Goal: Task Accomplishment & Management: Use online tool/utility

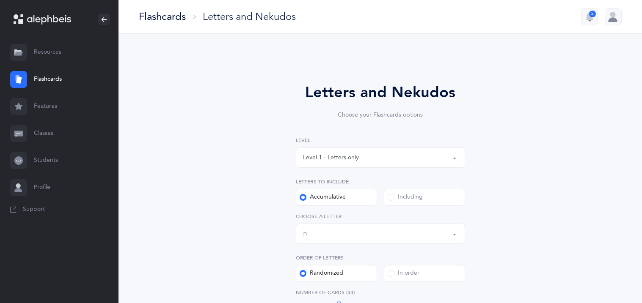
select select "27"
select select "single"
click at [607, 20] on div at bounding box center [612, 16] width 17 height 17
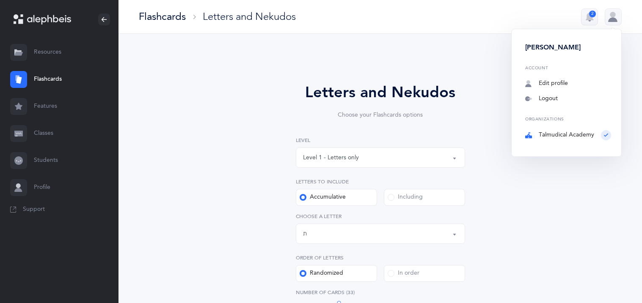
click at [607, 20] on div at bounding box center [612, 16] width 17 height 17
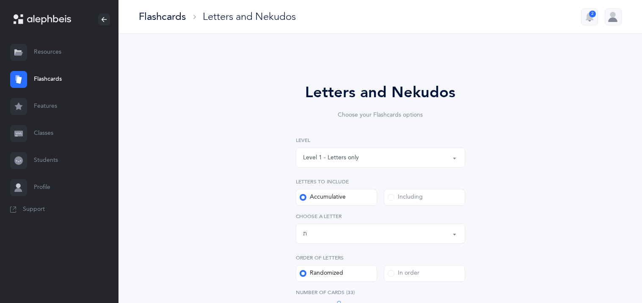
click at [51, 130] on link "Classes" at bounding box center [59, 133] width 118 height 27
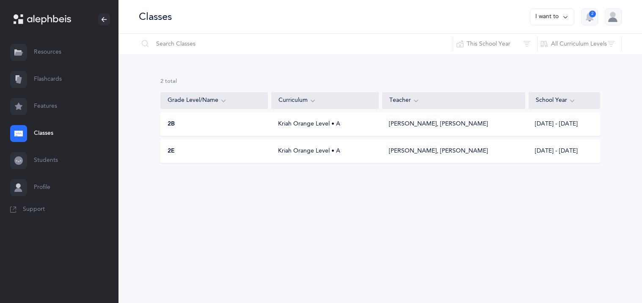
click at [294, 127] on div "Kriah Orange Level • A" at bounding box center [324, 124] width 107 height 8
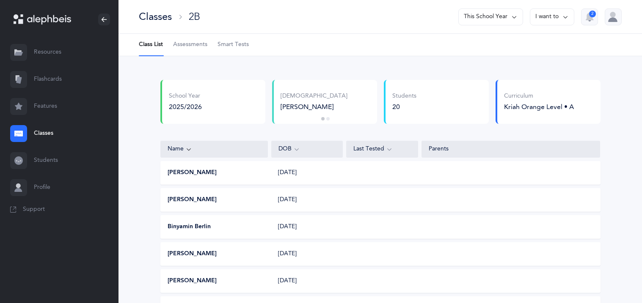
click at [47, 78] on link "Flashcards" at bounding box center [59, 79] width 118 height 27
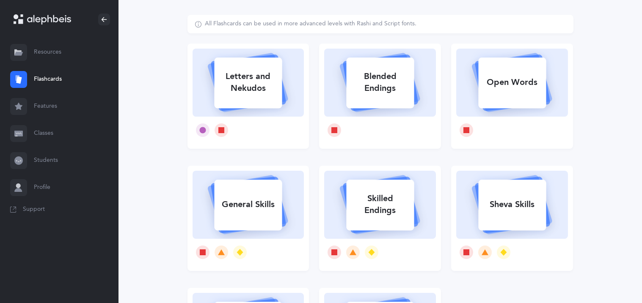
scroll to position [30, 0]
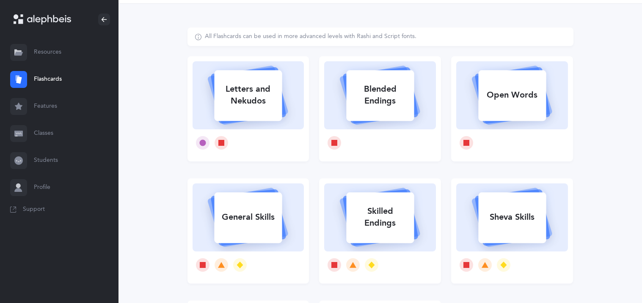
click at [244, 99] on div "Letters and Nekudos" at bounding box center [248, 95] width 68 height 34
select select "27"
select select "single"
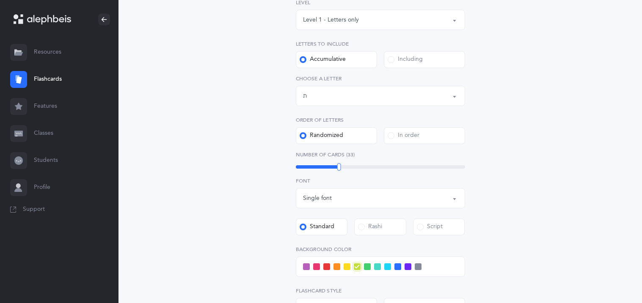
scroll to position [152, 0]
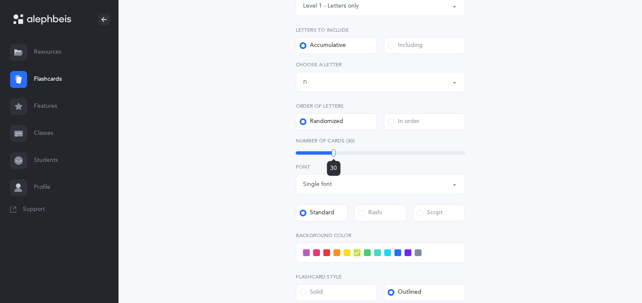
drag, startPoint x: 338, startPoint y: 151, endPoint x: 333, endPoint y: 151, distance: 4.7
click at [333, 151] on div at bounding box center [334, 153] width 4 height 8
click at [222, 143] on div "Letters and Nekudos Choose your Flashcards options Level 1 - Letters only Level…" at bounding box center [380, 177] width 386 height 543
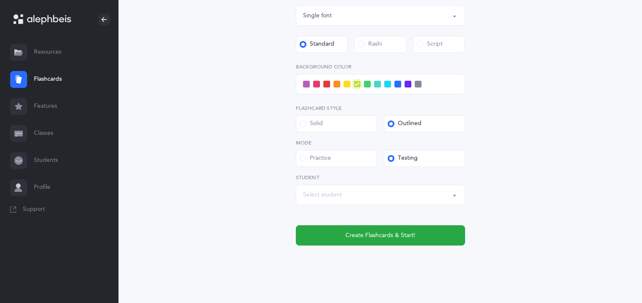
scroll to position [321, 0]
click at [392, 194] on div "Select student" at bounding box center [380, 194] width 155 height 14
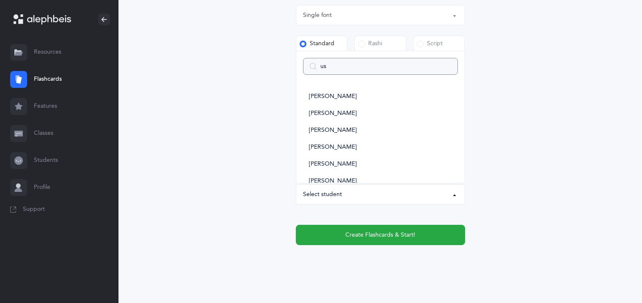
type input "ush"
select select
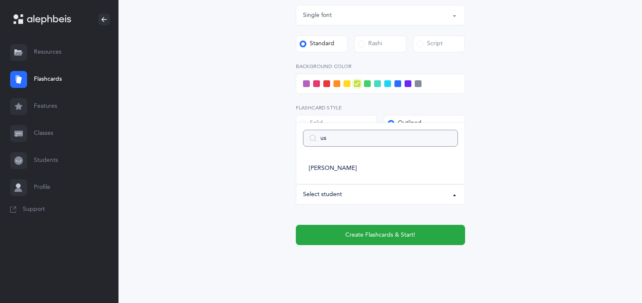
type input "u"
select select
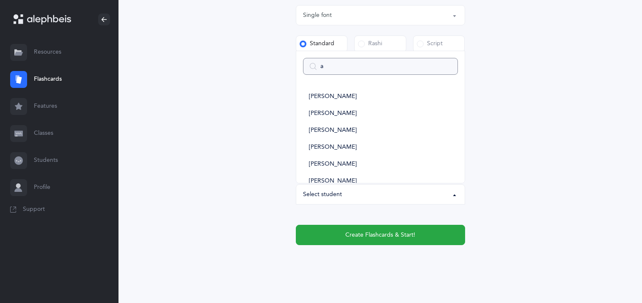
type input "as"
select select
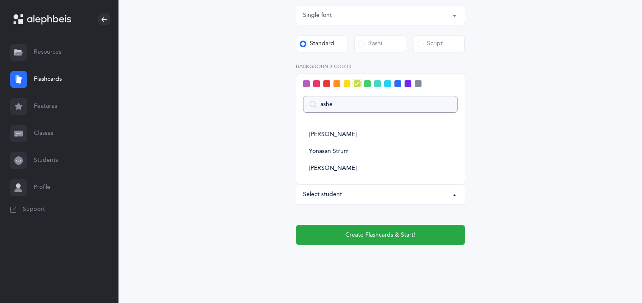
type input "asher"
click at [340, 171] on span "[PERSON_NAME]" at bounding box center [333, 169] width 48 height 8
select select "11386"
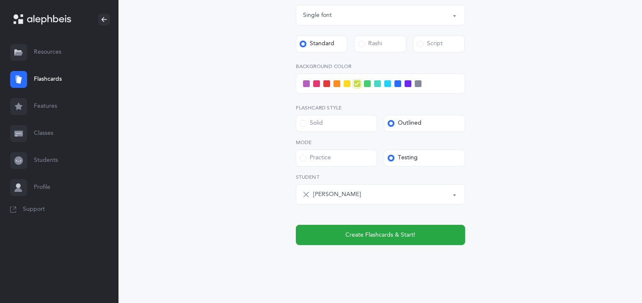
click at [252, 175] on div "Letters and Nekudos Choose your Flashcards options Level 1 - Letters only Level…" at bounding box center [380, 8] width 386 height 543
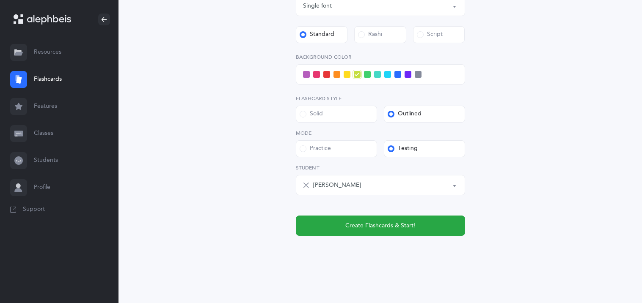
click at [368, 76] on span at bounding box center [367, 74] width 7 height 7
click at [0, 0] on input "checkbox" at bounding box center [0, 0] width 0 height 0
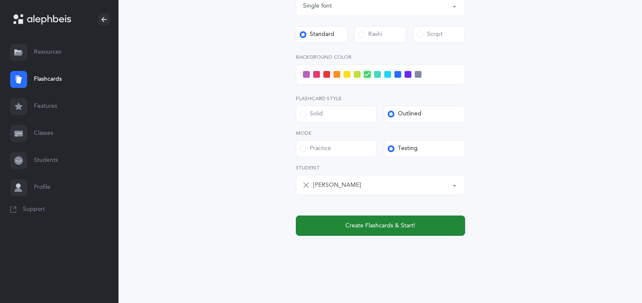
click at [366, 223] on span "Create Flashcards & Start!" at bounding box center [380, 226] width 70 height 9
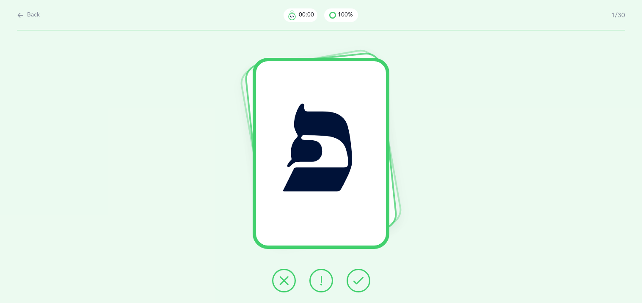
scroll to position [0, 0]
click at [32, 16] on span "Back" at bounding box center [33, 15] width 13 height 8
select select "27"
select select "single"
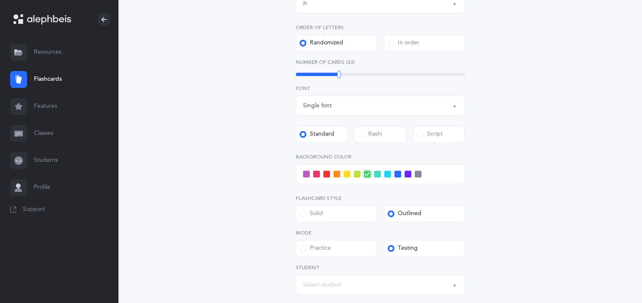
scroll to position [253, 0]
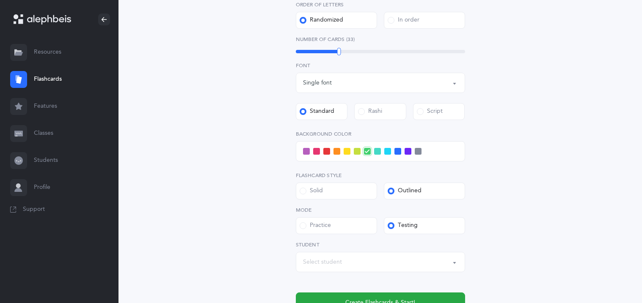
click at [439, 106] on label "Script" at bounding box center [439, 111] width 52 height 17
click at [0, 0] on input "Script" at bounding box center [0, 0] width 0 height 0
click at [333, 52] on div at bounding box center [333, 52] width 4 height 8
click at [246, 97] on div "Letters and Nekudos Choose your Flashcards options Level 1 - Letters only Level…" at bounding box center [380, 75] width 386 height 543
click at [338, 258] on div "Select student" at bounding box center [322, 262] width 39 height 9
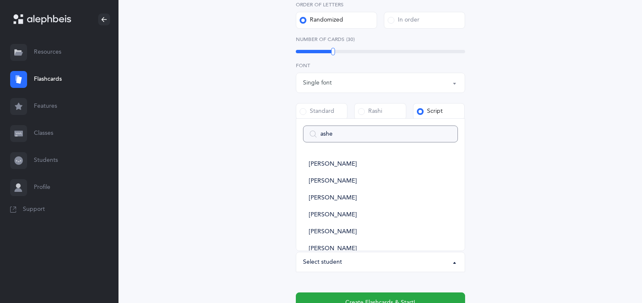
type input "asher"
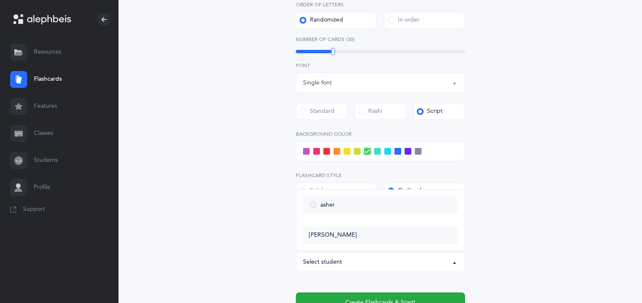
click at [345, 231] on link "[PERSON_NAME]" at bounding box center [380, 235] width 155 height 17
select select "11386"
click at [261, 156] on div "Letters and Nekudos Choose your Flashcards options Level 1 - Letters only Level…" at bounding box center [380, 75] width 386 height 543
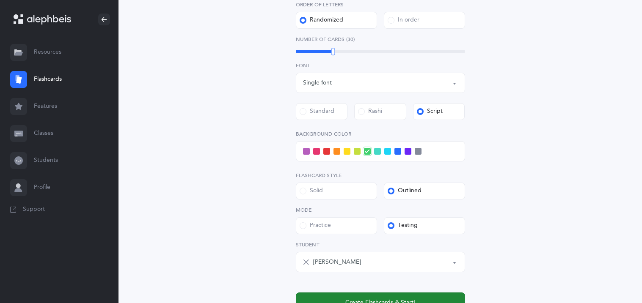
click at [343, 298] on button "Create Flashcards & Start!" at bounding box center [380, 303] width 169 height 20
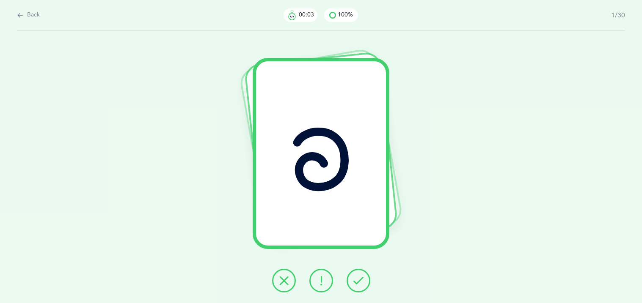
click at [363, 280] on icon at bounding box center [358, 281] width 10 height 10
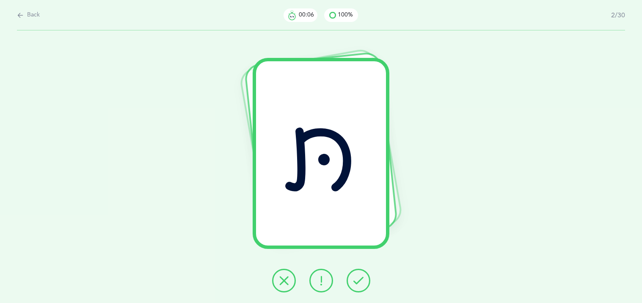
click at [363, 280] on icon at bounding box center [358, 281] width 10 height 10
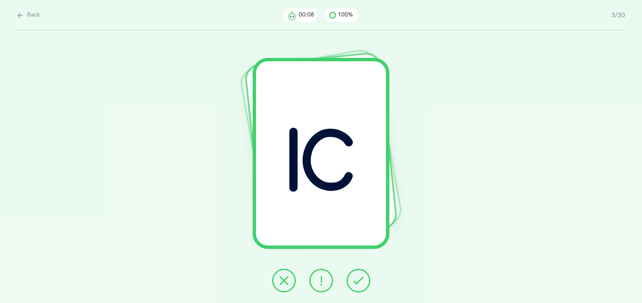
click at [363, 280] on icon at bounding box center [358, 281] width 10 height 10
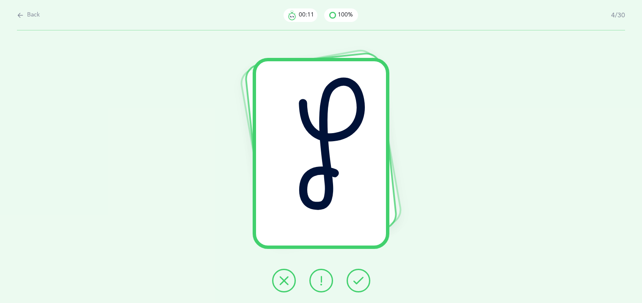
click at [363, 280] on icon at bounding box center [358, 281] width 10 height 10
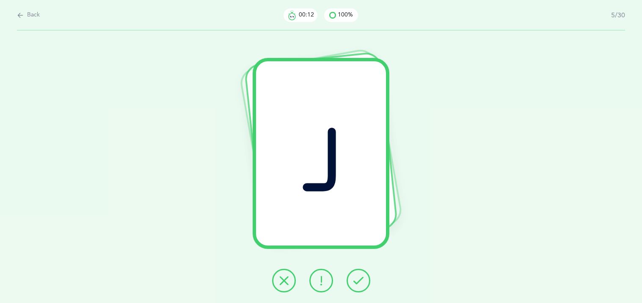
click at [363, 280] on icon at bounding box center [358, 281] width 10 height 10
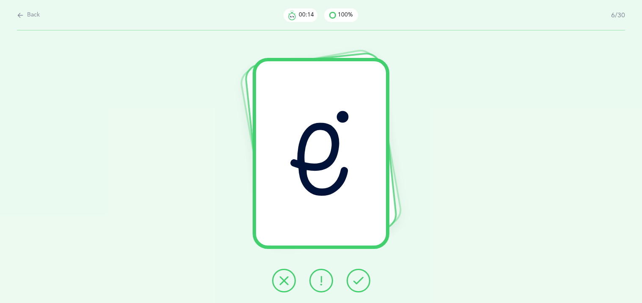
click at [363, 280] on icon at bounding box center [358, 281] width 10 height 10
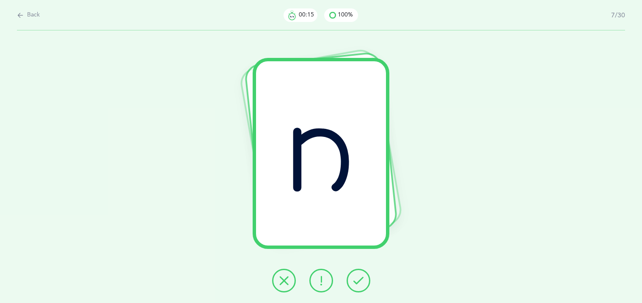
click at [363, 280] on icon at bounding box center [358, 281] width 10 height 10
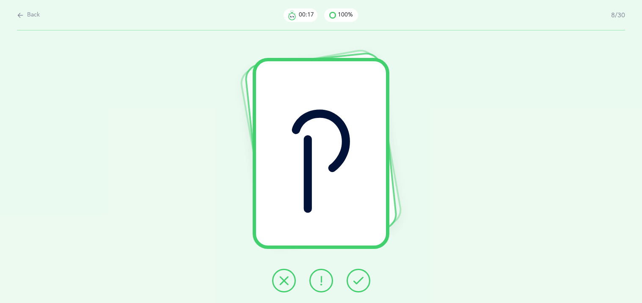
click at [363, 280] on icon at bounding box center [358, 281] width 10 height 10
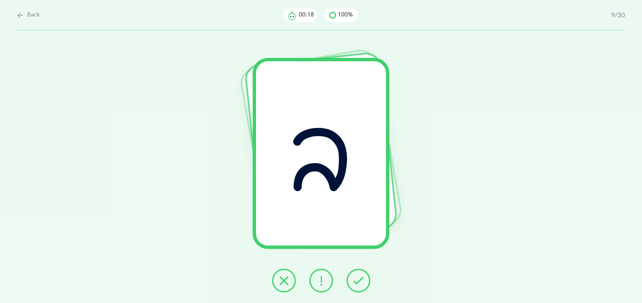
click at [363, 280] on icon at bounding box center [358, 281] width 10 height 10
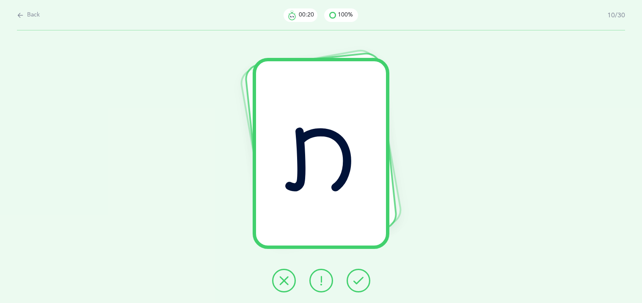
click at [363, 280] on icon at bounding box center [358, 281] width 10 height 10
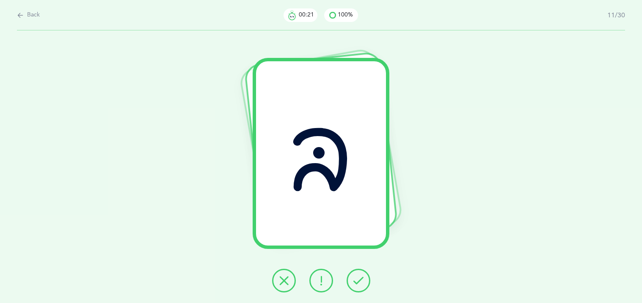
click at [363, 280] on icon at bounding box center [358, 281] width 10 height 10
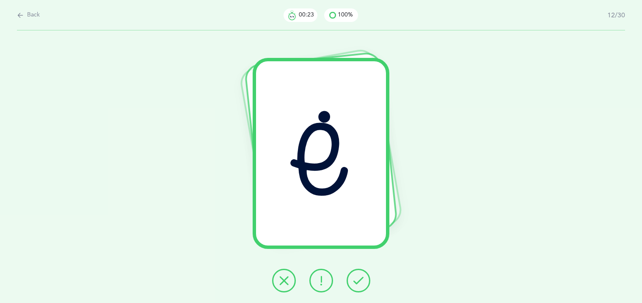
click at [363, 280] on icon at bounding box center [358, 281] width 10 height 10
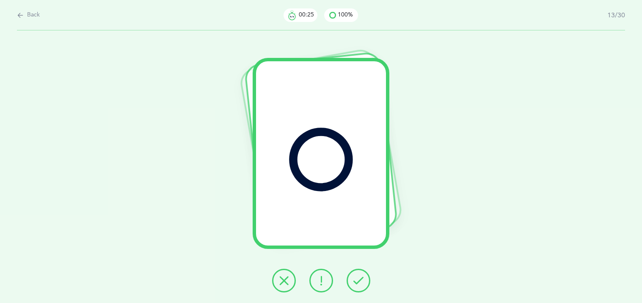
click at [363, 280] on icon at bounding box center [358, 281] width 10 height 10
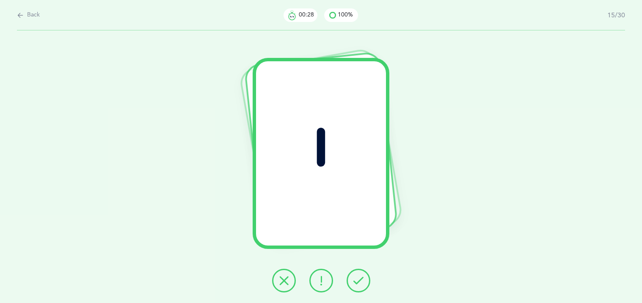
click at [363, 280] on icon at bounding box center [358, 281] width 10 height 10
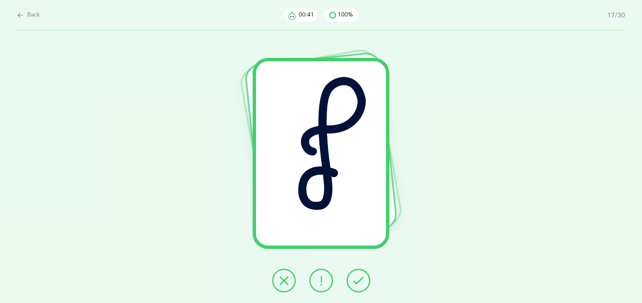
click at [363, 280] on icon at bounding box center [358, 281] width 10 height 10
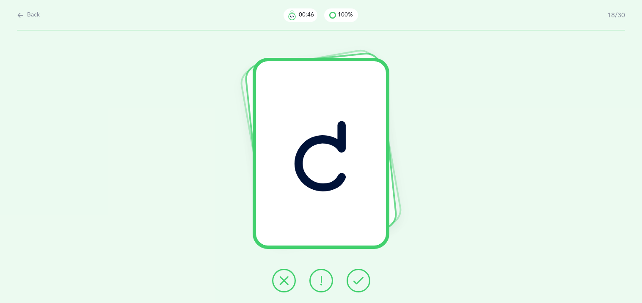
click at [327, 285] on button at bounding box center [321, 281] width 24 height 24
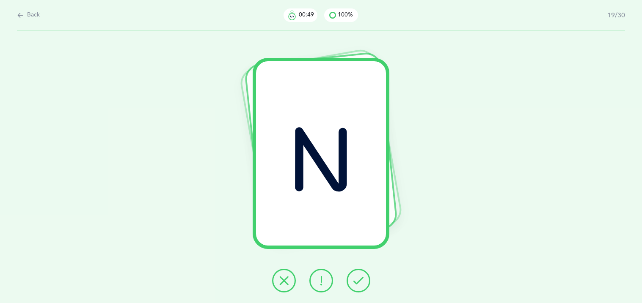
click at [356, 284] on icon at bounding box center [358, 281] width 10 height 10
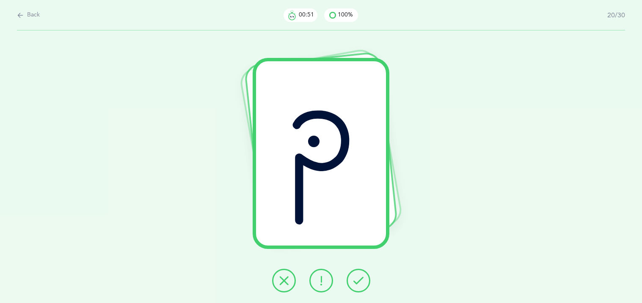
click at [356, 284] on icon at bounding box center [358, 281] width 10 height 10
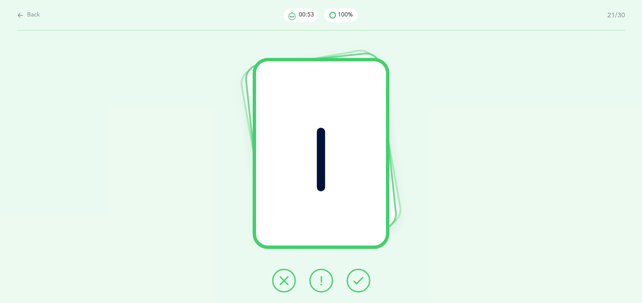
click at [356, 284] on icon at bounding box center [358, 281] width 10 height 10
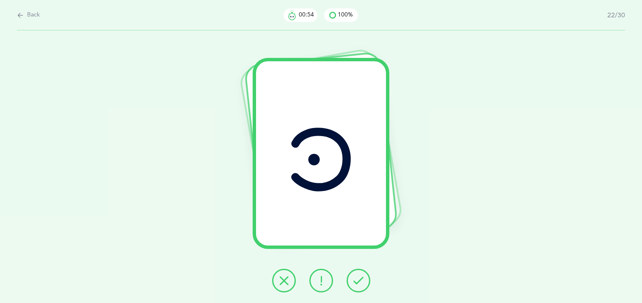
click at [356, 284] on icon at bounding box center [358, 281] width 10 height 10
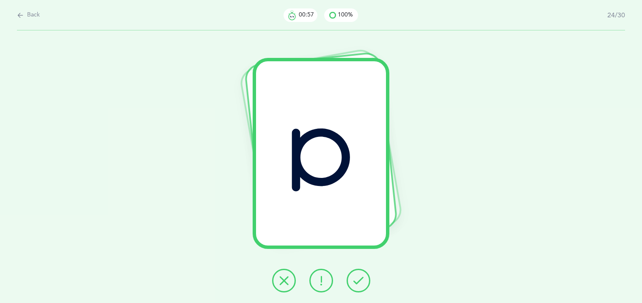
click at [356, 284] on icon at bounding box center [358, 281] width 10 height 10
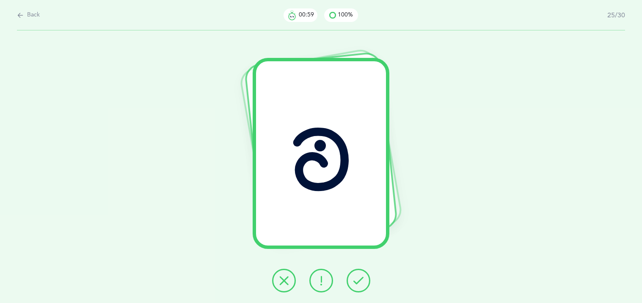
click at [356, 284] on icon at bounding box center [358, 281] width 10 height 10
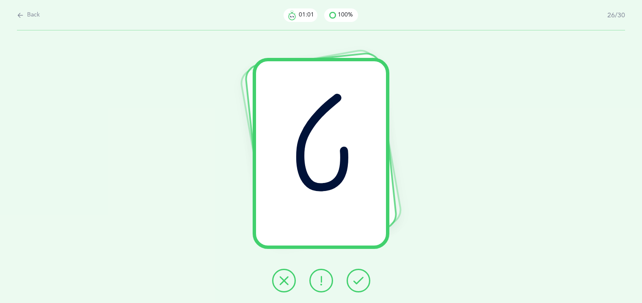
click at [356, 284] on icon at bounding box center [358, 281] width 10 height 10
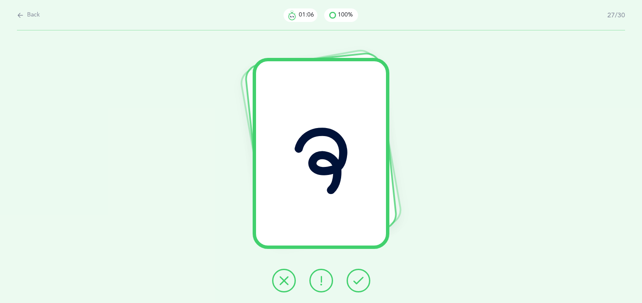
click at [356, 284] on icon at bounding box center [358, 281] width 10 height 10
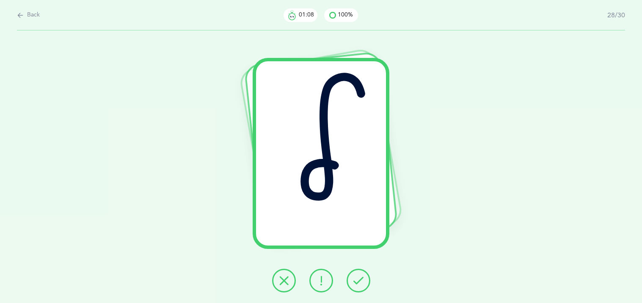
click at [356, 284] on icon at bounding box center [358, 281] width 10 height 10
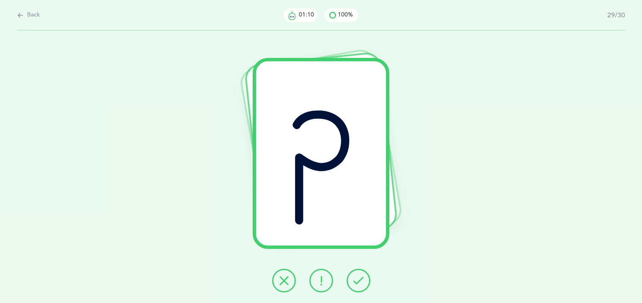
click at [356, 284] on icon at bounding box center [358, 281] width 10 height 10
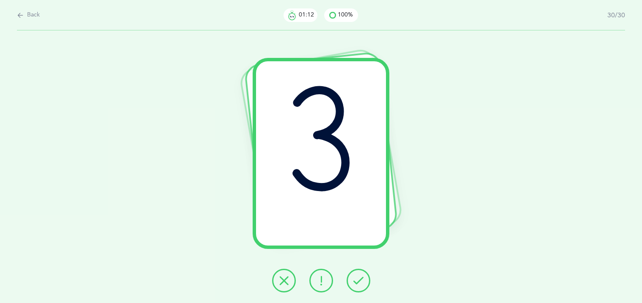
click at [356, 284] on icon at bounding box center [358, 281] width 10 height 10
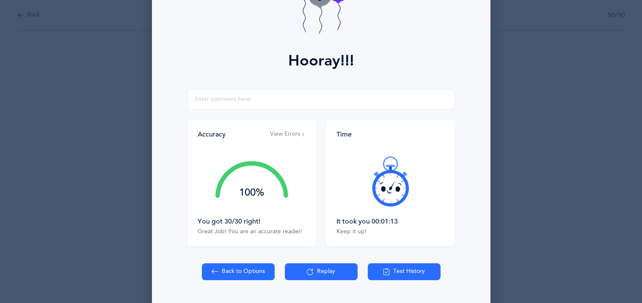
scroll to position [99, 0]
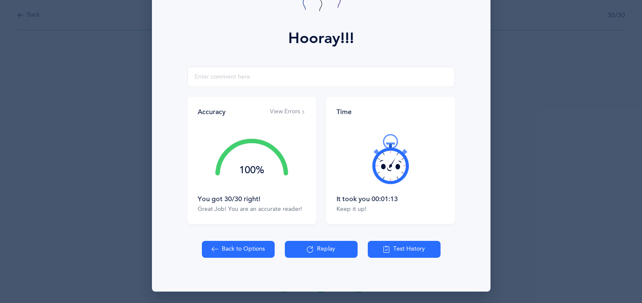
click at [258, 249] on button "Back to Options" at bounding box center [238, 249] width 73 height 17
select select "27"
select select "single"
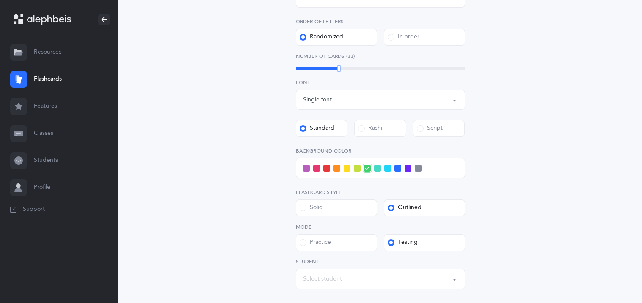
scroll to position [253, 0]
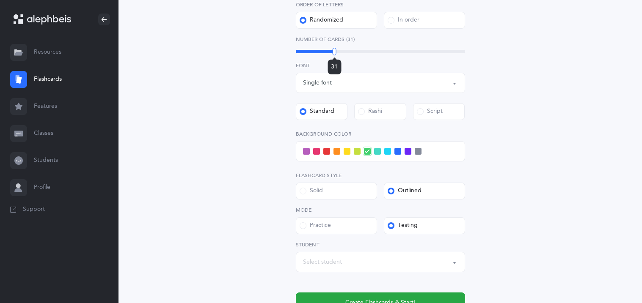
click at [334, 49] on div at bounding box center [334, 52] width 4 height 8
click at [333, 49] on div at bounding box center [333, 52] width 4 height 8
click at [204, 54] on div "Letters and Nekudos Choose your Flashcards options Level 1 - Letters only Level…" at bounding box center [380, 75] width 386 height 543
click at [446, 113] on label "Script" at bounding box center [439, 111] width 52 height 17
click at [0, 0] on input "Script" at bounding box center [0, 0] width 0 height 0
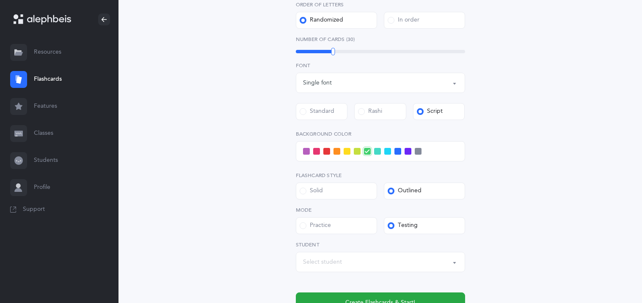
click at [226, 121] on div "Letters and Nekudos Choose your Flashcards options Level 1 - Letters only Level…" at bounding box center [380, 75] width 386 height 543
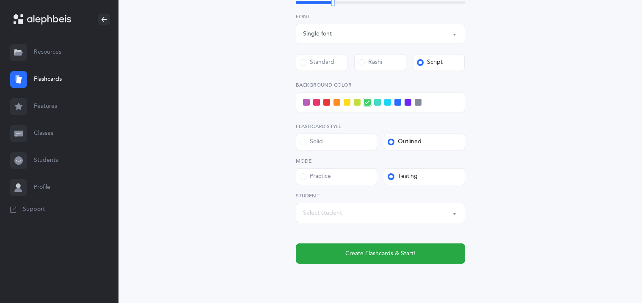
scroll to position [304, 0]
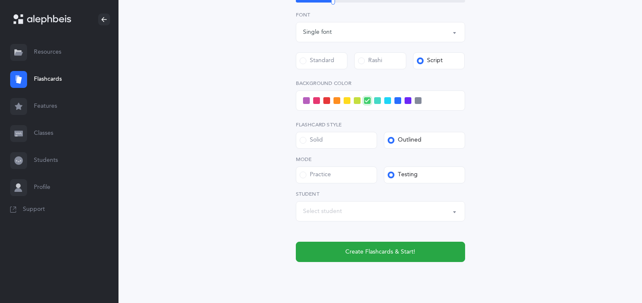
click at [346, 99] on span at bounding box center [346, 100] width 7 height 7
click at [0, 0] on input "checkbox" at bounding box center [0, 0] width 0 height 0
click at [333, 206] on div "Select student" at bounding box center [380, 211] width 155 height 14
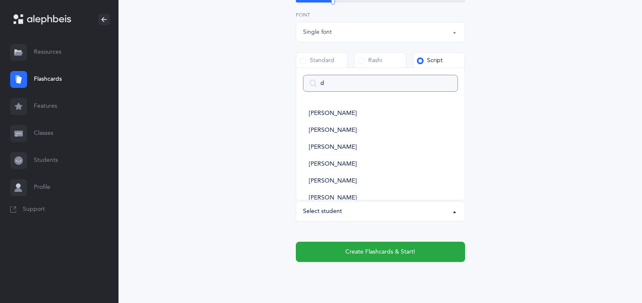
type input "da"
select select
type input "dac"
select select
type input "dach"
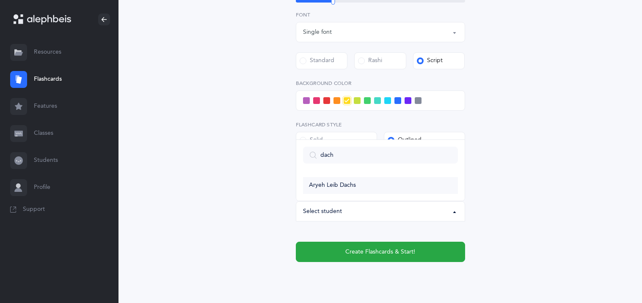
click at [345, 183] on span "Aryeh Leib Dachs" at bounding box center [332, 186] width 47 height 8
select select "11370"
click at [263, 191] on div "Letters and Nekudos Choose your Flashcards options Level 1 - Letters only Level…" at bounding box center [380, 24] width 386 height 543
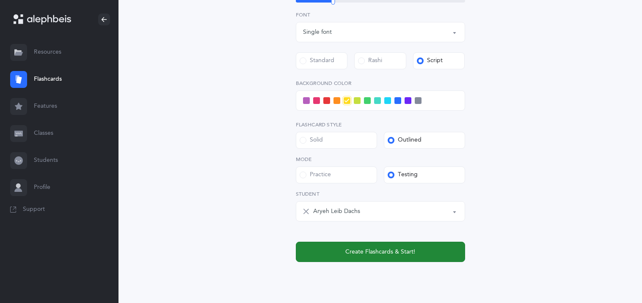
click at [343, 247] on button "Create Flashcards & Start!" at bounding box center [380, 252] width 169 height 20
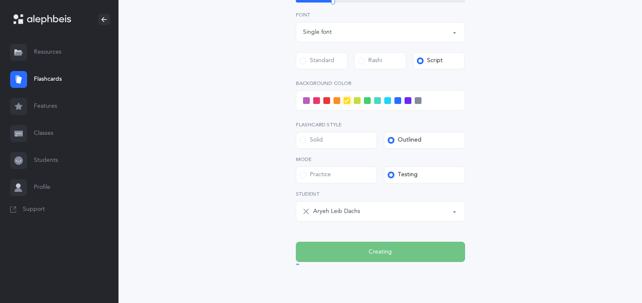
scroll to position [0, 0]
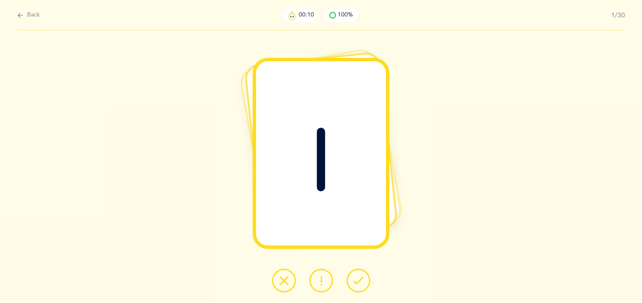
click at [354, 280] on icon at bounding box center [358, 281] width 10 height 10
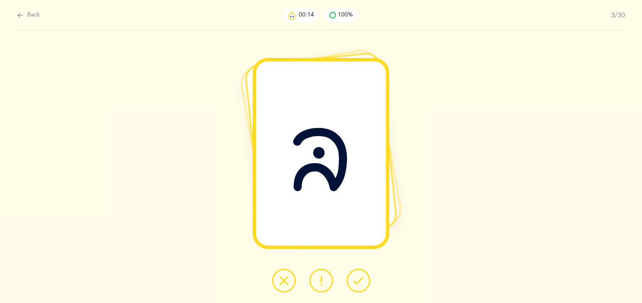
click at [354, 280] on icon at bounding box center [358, 281] width 10 height 10
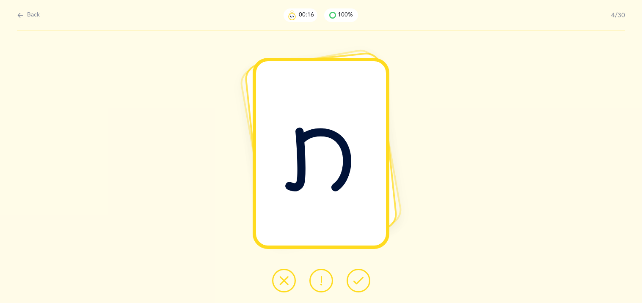
click at [354, 280] on icon at bounding box center [358, 281] width 10 height 10
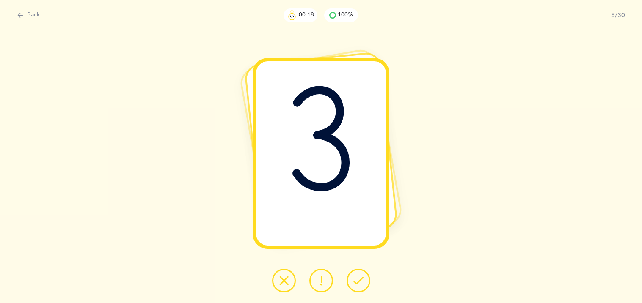
click at [353, 281] on icon at bounding box center [358, 281] width 10 height 10
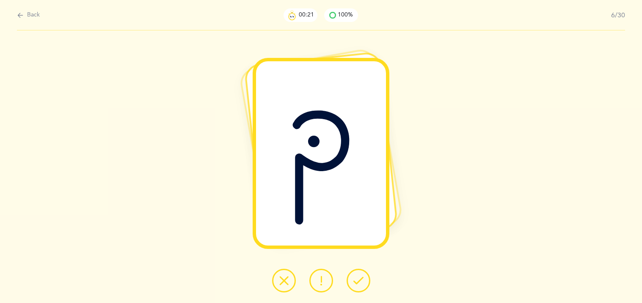
click at [353, 281] on icon at bounding box center [358, 281] width 10 height 10
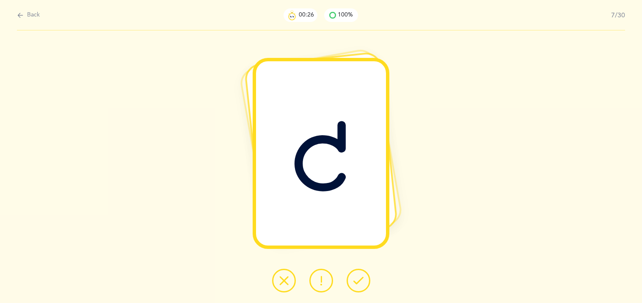
click at [327, 281] on button at bounding box center [321, 281] width 24 height 24
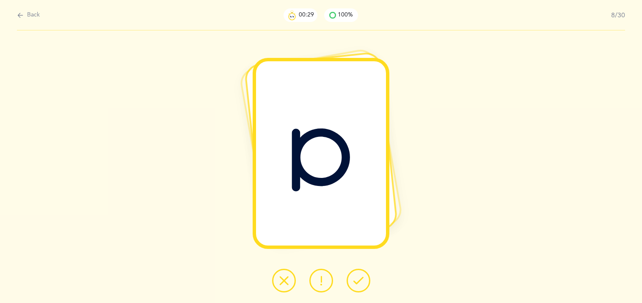
click at [354, 284] on icon at bounding box center [358, 281] width 10 height 10
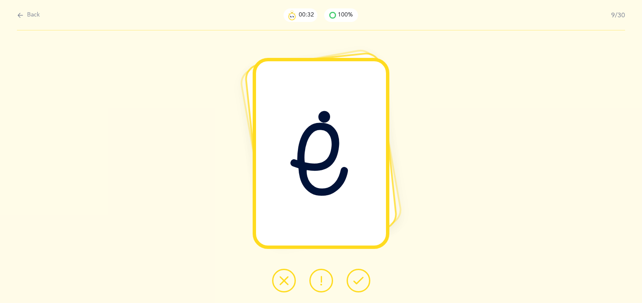
click at [352, 287] on button at bounding box center [358, 281] width 24 height 24
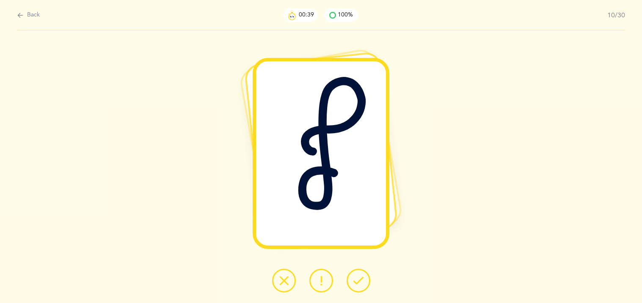
click at [328, 283] on button at bounding box center [321, 281] width 24 height 24
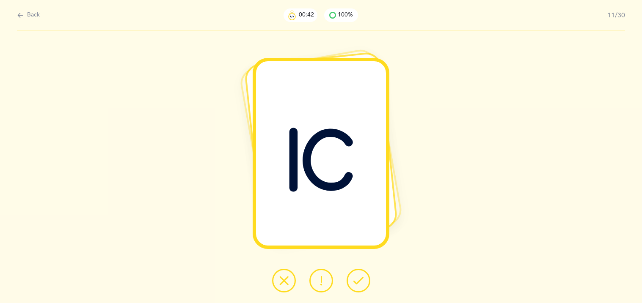
click at [357, 285] on icon at bounding box center [358, 281] width 10 height 10
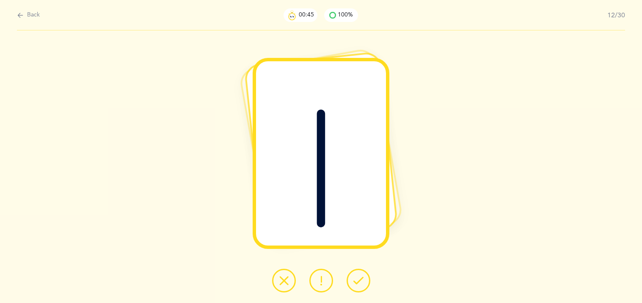
click at [357, 285] on icon at bounding box center [358, 281] width 10 height 10
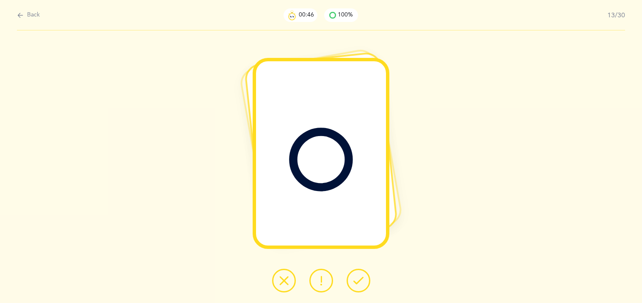
click at [357, 285] on icon at bounding box center [358, 281] width 10 height 10
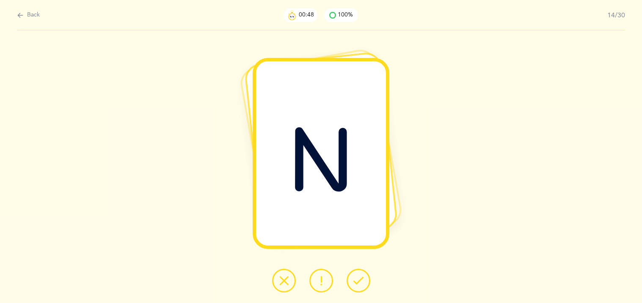
click at [357, 285] on icon at bounding box center [358, 281] width 10 height 10
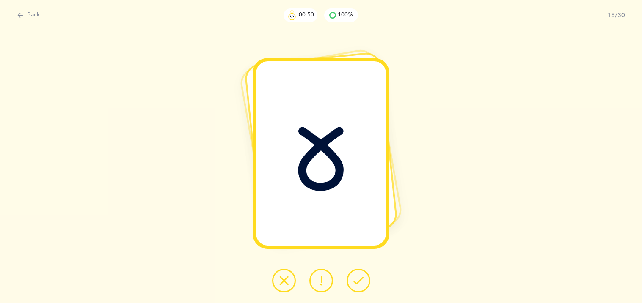
click at [357, 285] on icon at bounding box center [358, 281] width 10 height 10
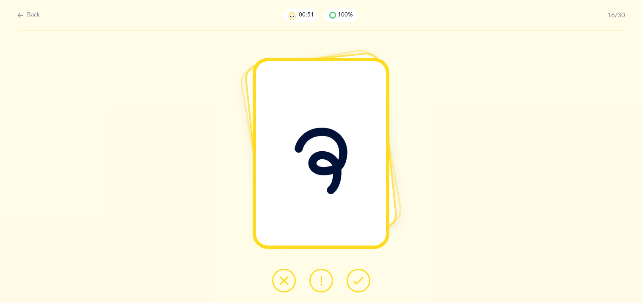
click at [357, 285] on icon at bounding box center [358, 281] width 10 height 10
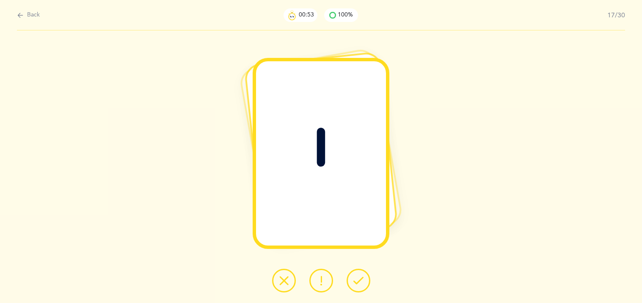
click at [357, 285] on icon at bounding box center [358, 281] width 10 height 10
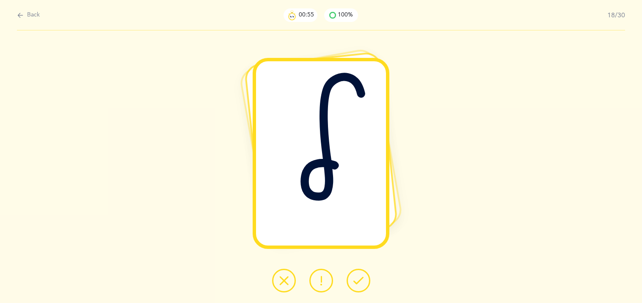
click at [357, 285] on icon at bounding box center [358, 281] width 10 height 10
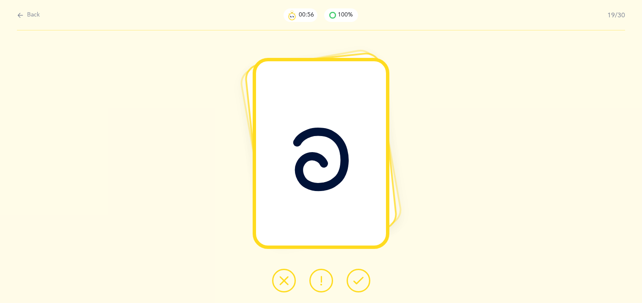
click at [357, 285] on icon at bounding box center [358, 281] width 10 height 10
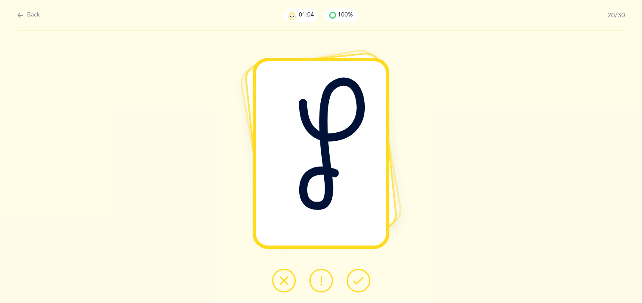
click at [285, 276] on icon at bounding box center [284, 281] width 10 height 10
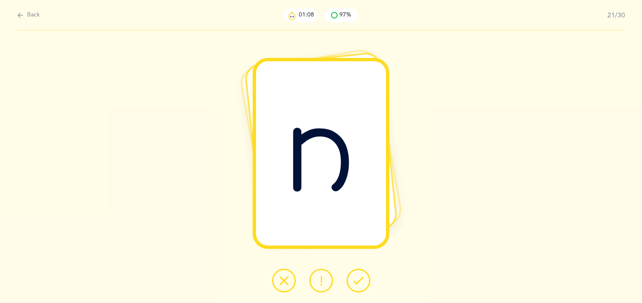
click at [356, 281] on icon at bounding box center [358, 281] width 10 height 10
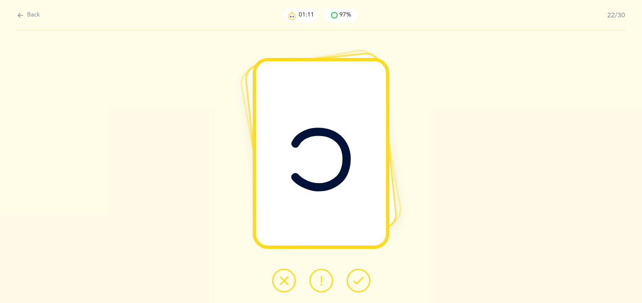
click at [356, 281] on icon at bounding box center [358, 281] width 10 height 10
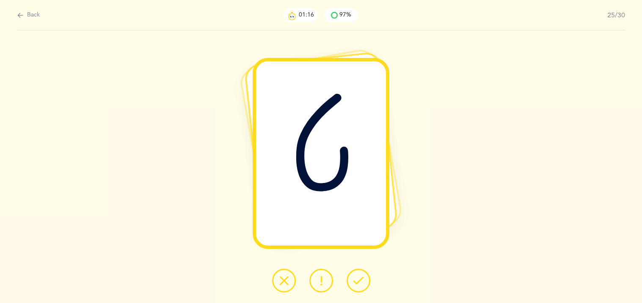
click at [356, 281] on icon at bounding box center [358, 281] width 10 height 10
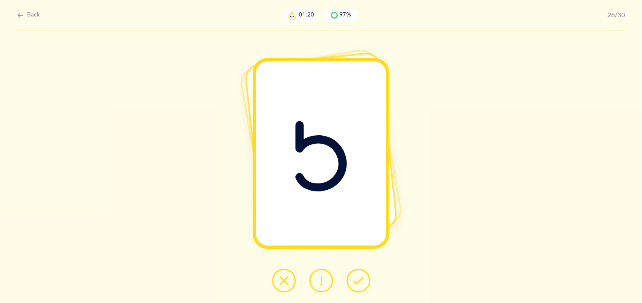
click at [356, 281] on icon at bounding box center [358, 281] width 10 height 10
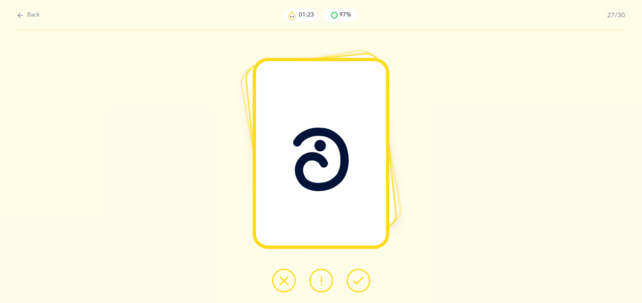
click at [356, 281] on icon at bounding box center [358, 281] width 10 height 10
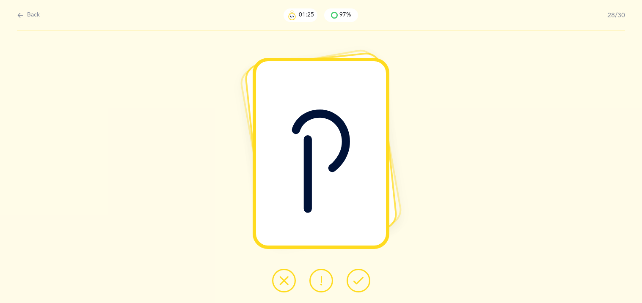
click at [356, 281] on icon at bounding box center [358, 281] width 10 height 10
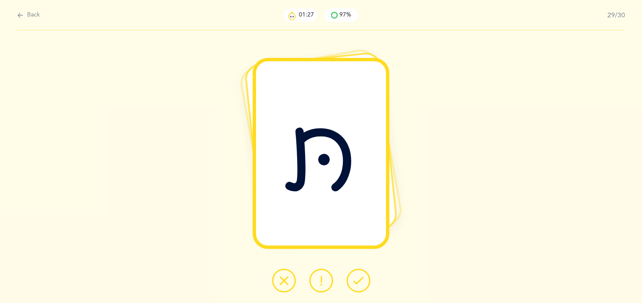
click at [356, 281] on icon at bounding box center [358, 281] width 10 height 10
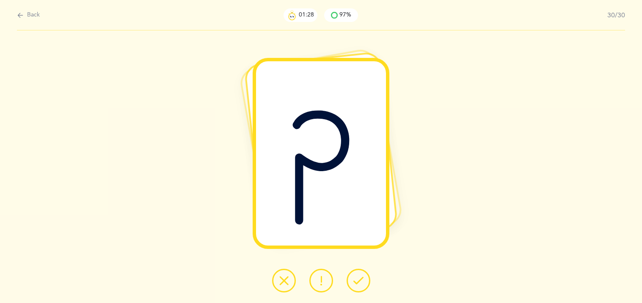
click at [356, 281] on icon at bounding box center [358, 281] width 10 height 10
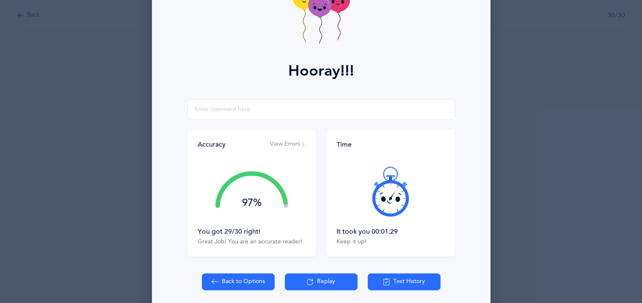
scroll to position [67, 0]
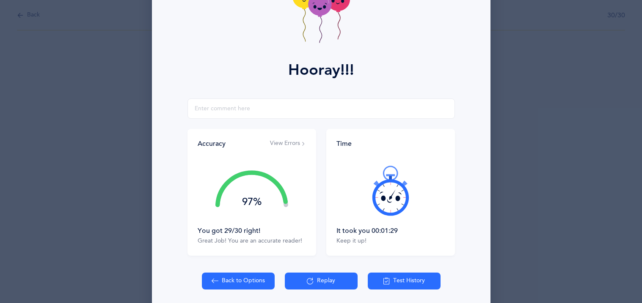
click at [252, 279] on button "Back to Options" at bounding box center [238, 281] width 73 height 17
select select "27"
select select "single"
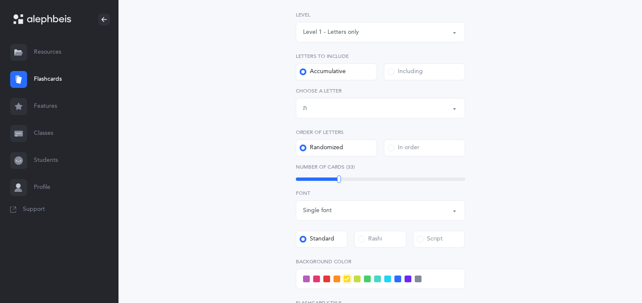
scroll to position [135, 0]
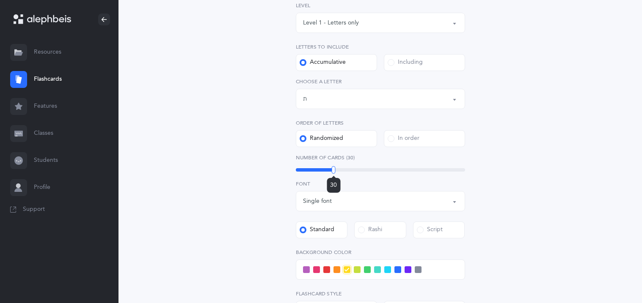
drag, startPoint x: 338, startPoint y: 170, endPoint x: 333, endPoint y: 171, distance: 4.3
click at [333, 171] on div at bounding box center [334, 170] width 4 height 8
click at [418, 227] on span at bounding box center [420, 230] width 7 height 7
click at [0, 0] on input "Script" at bounding box center [0, 0] width 0 height 0
click at [209, 188] on div "Letters and Nekudos Choose your Flashcards options Level 1 - Letters only Level…" at bounding box center [380, 194] width 386 height 543
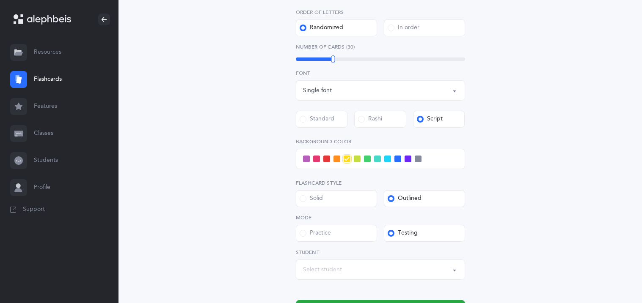
scroll to position [253, 0]
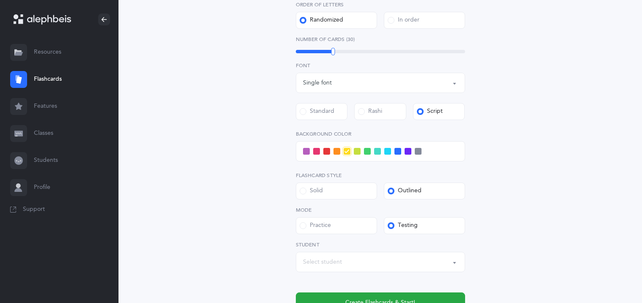
click at [346, 260] on div "Select student" at bounding box center [380, 262] width 155 height 14
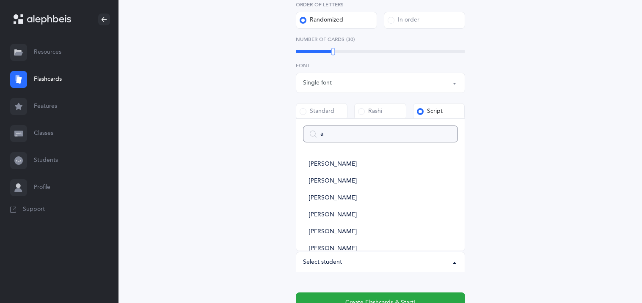
type input "ar"
select select
type input "ari"
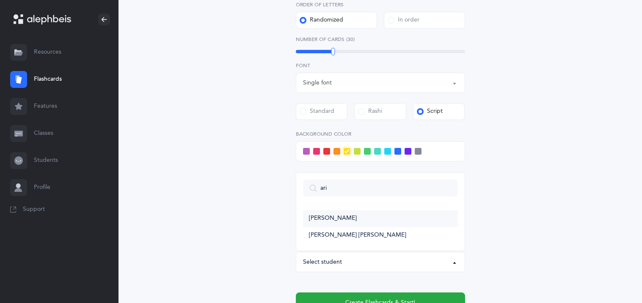
click at [322, 217] on span "[PERSON_NAME]" at bounding box center [333, 219] width 48 height 8
select select "11300"
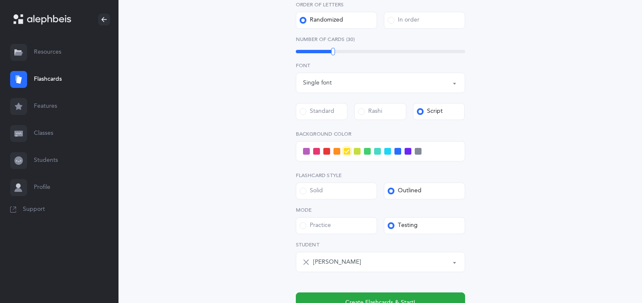
click at [214, 210] on div "Letters and Nekudos Choose your Flashcards options Level 1 - Letters only Level…" at bounding box center [380, 75] width 386 height 543
click at [374, 152] on span at bounding box center [377, 151] width 7 height 7
click at [0, 0] on input "checkbox" at bounding box center [0, 0] width 0 height 0
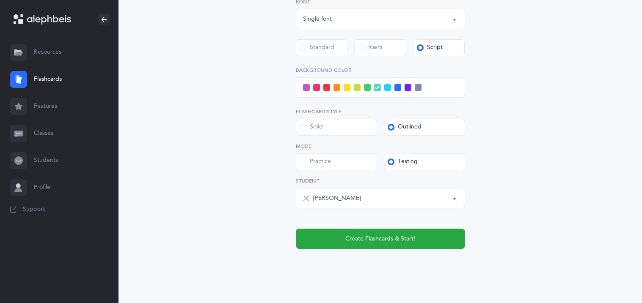
scroll to position [330, 0]
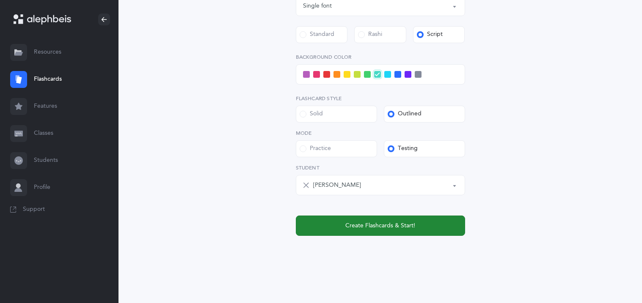
click at [356, 227] on span "Create Flashcards & Start!" at bounding box center [380, 226] width 70 height 9
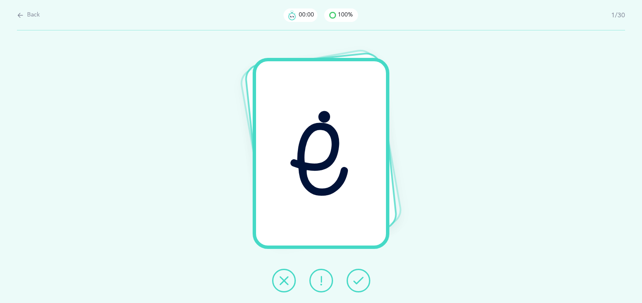
scroll to position [0, 0]
click at [364, 279] on button at bounding box center [358, 281] width 24 height 24
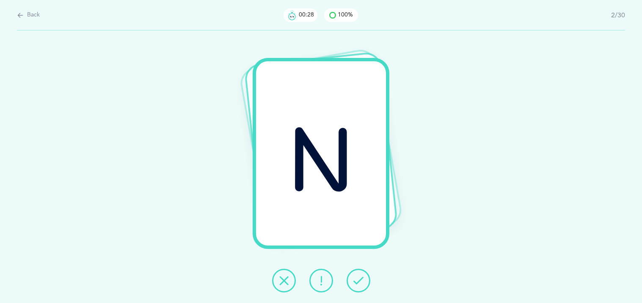
click at [280, 279] on icon at bounding box center [284, 281] width 10 height 10
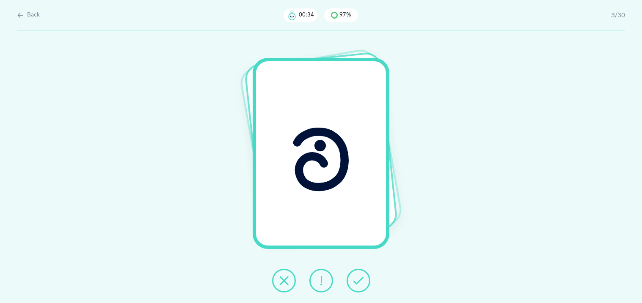
click at [361, 278] on icon at bounding box center [358, 281] width 10 height 10
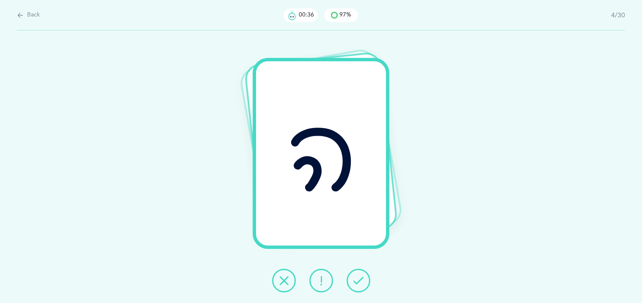
click at [361, 278] on icon at bounding box center [358, 281] width 10 height 10
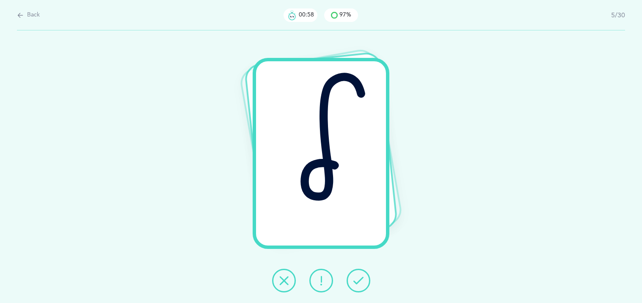
click at [282, 281] on icon at bounding box center [284, 281] width 10 height 10
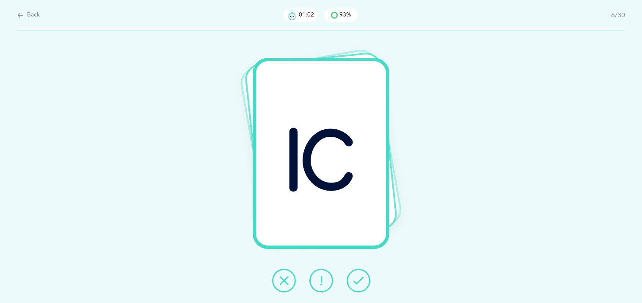
click at [358, 281] on icon at bounding box center [358, 281] width 10 height 10
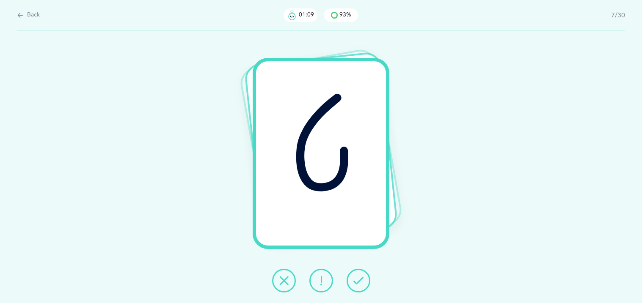
click at [358, 281] on icon at bounding box center [358, 281] width 10 height 10
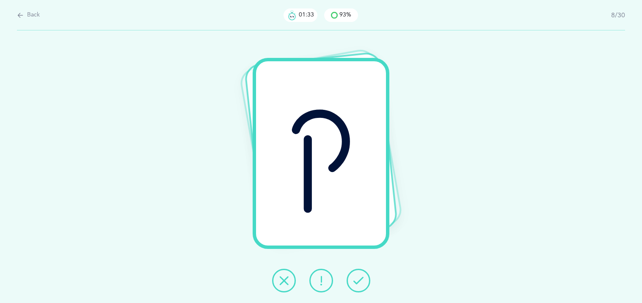
click at [350, 279] on button at bounding box center [358, 281] width 24 height 24
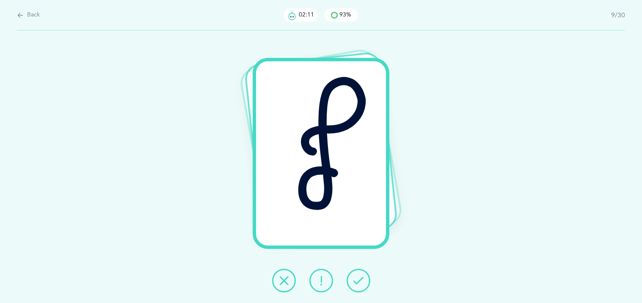
click at [287, 285] on icon at bounding box center [284, 281] width 10 height 10
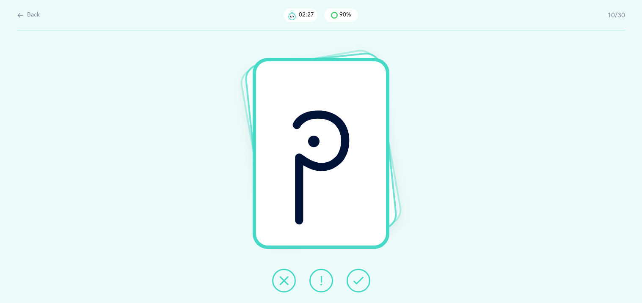
click at [347, 280] on button at bounding box center [358, 281] width 24 height 24
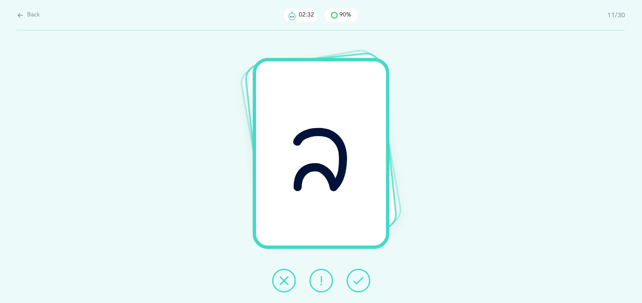
click at [347, 280] on button at bounding box center [358, 281] width 24 height 24
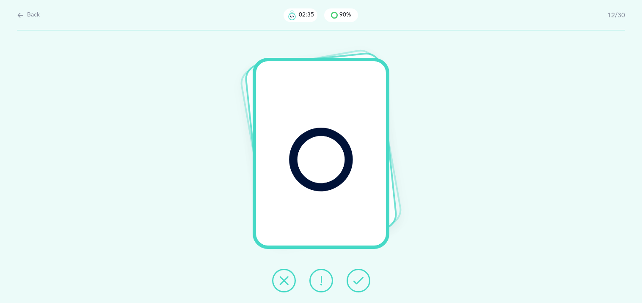
click at [346, 281] on button at bounding box center [358, 281] width 24 height 24
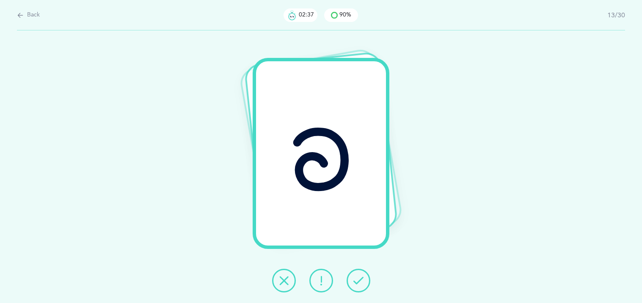
click at [345, 284] on div at bounding box center [321, 281] width 112 height 24
click at [355, 280] on icon at bounding box center [358, 281] width 10 height 10
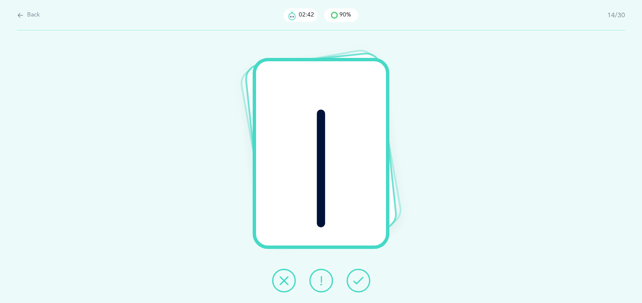
click at [354, 282] on icon at bounding box center [358, 281] width 10 height 10
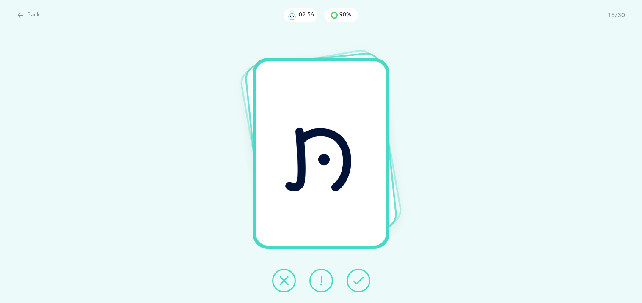
click at [324, 286] on button at bounding box center [321, 281] width 24 height 24
click at [363, 279] on button at bounding box center [358, 281] width 24 height 24
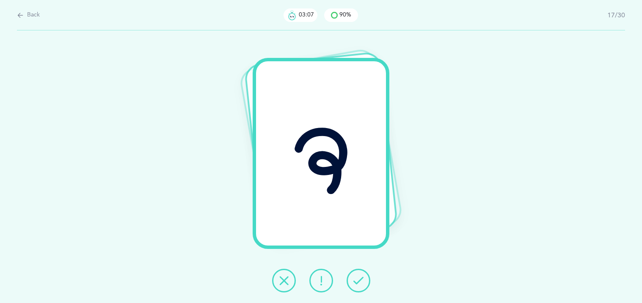
click at [362, 280] on icon at bounding box center [358, 281] width 10 height 10
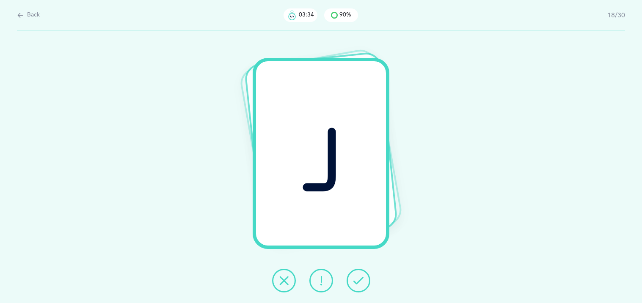
click at [287, 284] on icon at bounding box center [284, 281] width 10 height 10
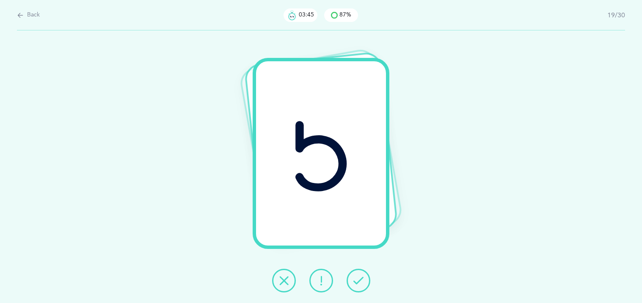
click at [354, 279] on icon at bounding box center [358, 281] width 10 height 10
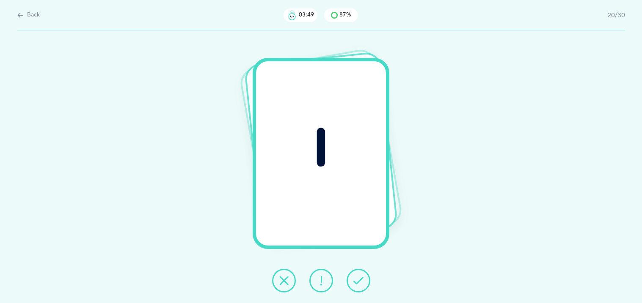
click at [354, 279] on icon at bounding box center [358, 281] width 10 height 10
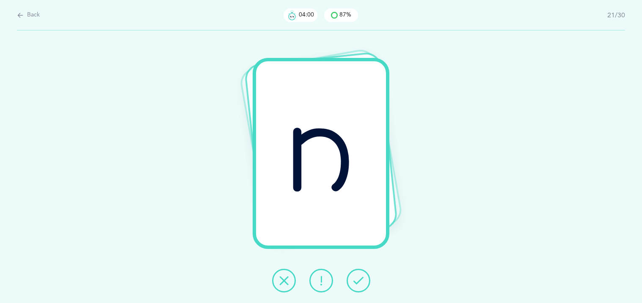
click at [289, 280] on button at bounding box center [284, 281] width 24 height 24
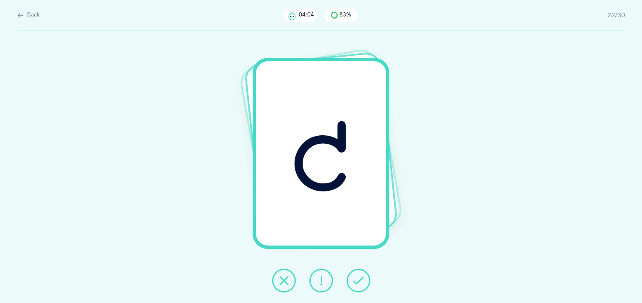
click at [355, 278] on icon at bounding box center [358, 281] width 10 height 10
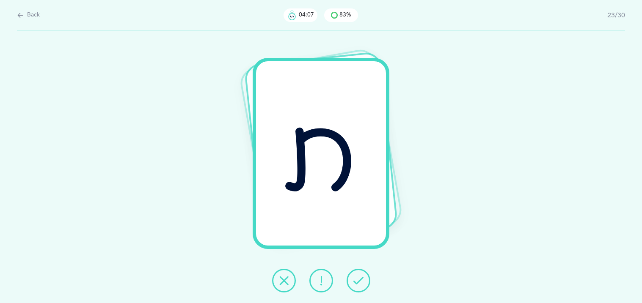
click at [355, 278] on icon at bounding box center [358, 281] width 10 height 10
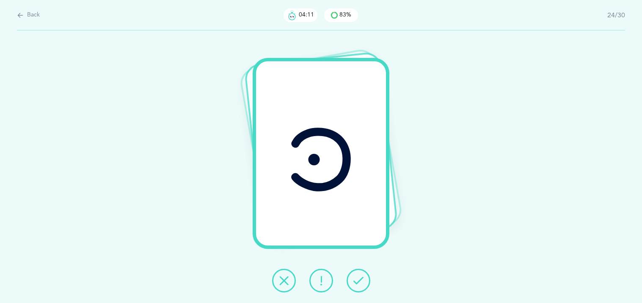
click at [355, 278] on icon at bounding box center [358, 281] width 10 height 10
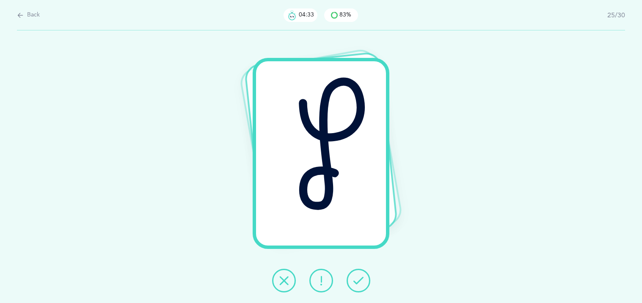
click at [355, 278] on icon at bounding box center [358, 281] width 10 height 10
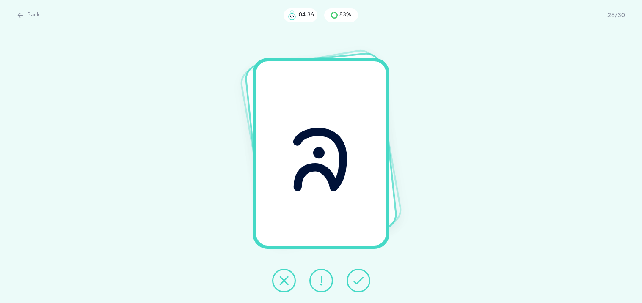
click at [355, 278] on icon at bounding box center [358, 281] width 10 height 10
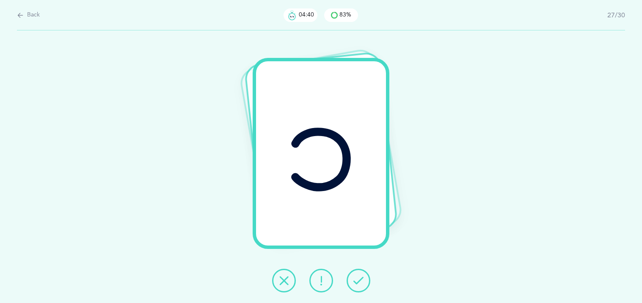
click at [355, 278] on icon at bounding box center [358, 281] width 10 height 10
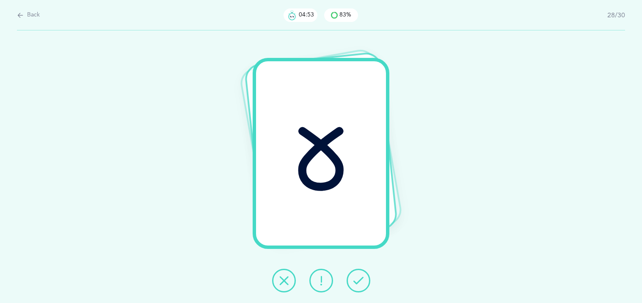
click at [287, 276] on icon at bounding box center [284, 281] width 10 height 10
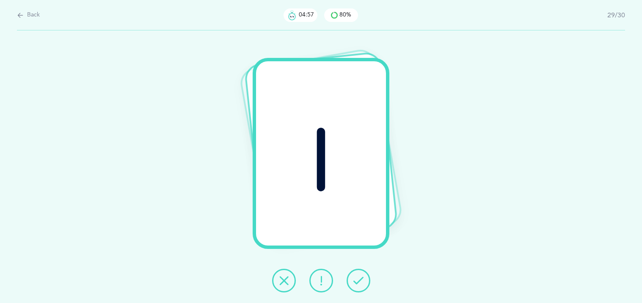
click at [351, 278] on button at bounding box center [358, 281] width 24 height 24
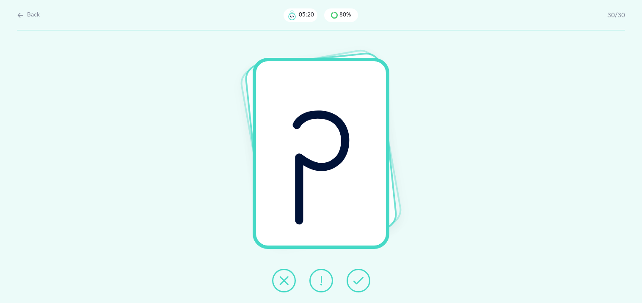
click at [303, 287] on div at bounding box center [321, 281] width 112 height 24
click at [316, 280] on icon at bounding box center [321, 281] width 10 height 10
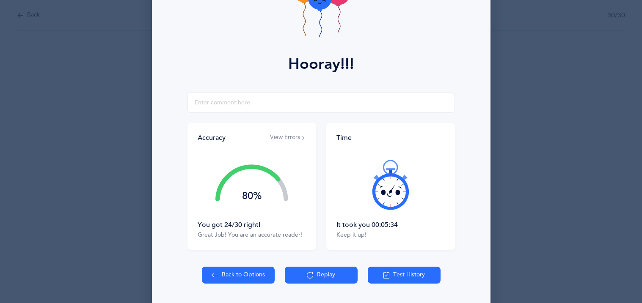
scroll to position [99, 0]
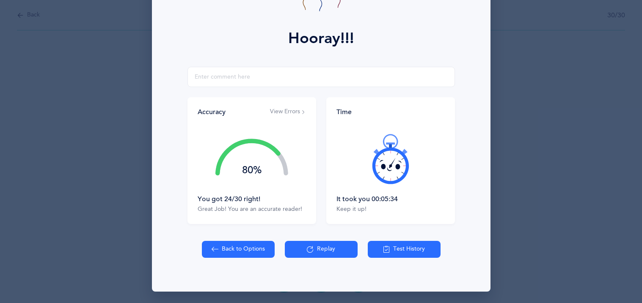
click at [248, 245] on button "Back to Options" at bounding box center [238, 249] width 73 height 17
select select "27"
select select "single"
